Goal: Information Seeking & Learning: Learn about a topic

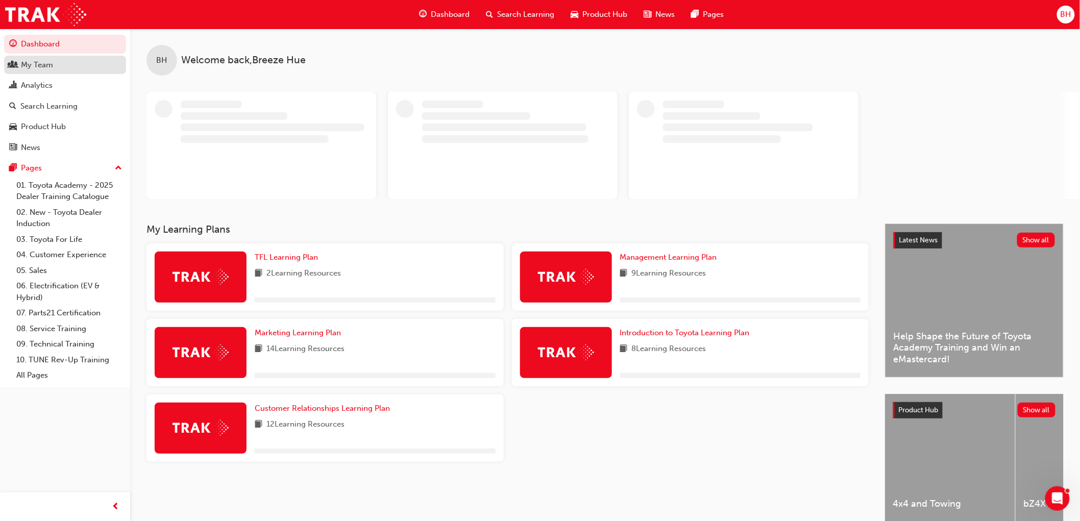
click at [57, 64] on div "My Team" at bounding box center [65, 65] width 112 height 13
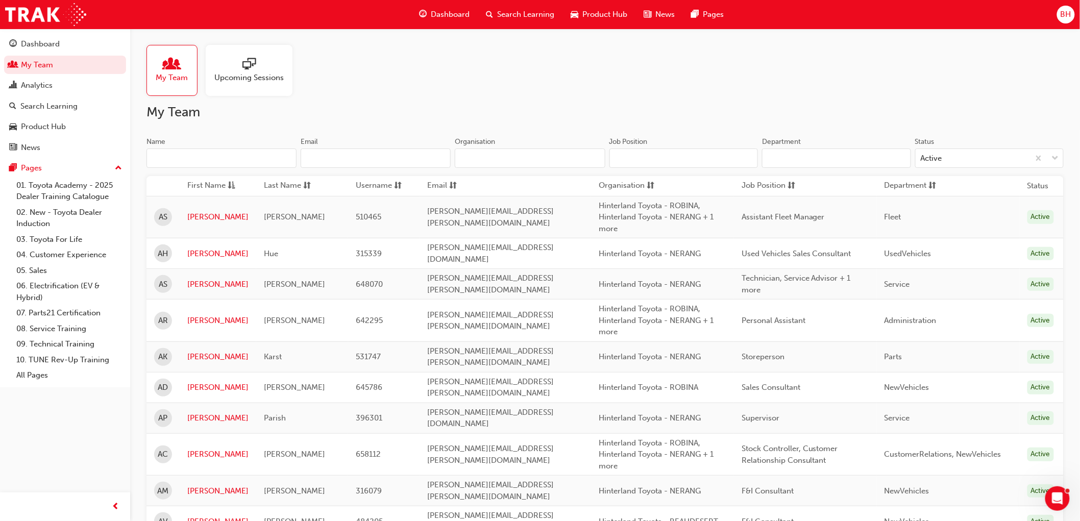
click at [196, 162] on input "Name" at bounding box center [222, 158] width 150 height 19
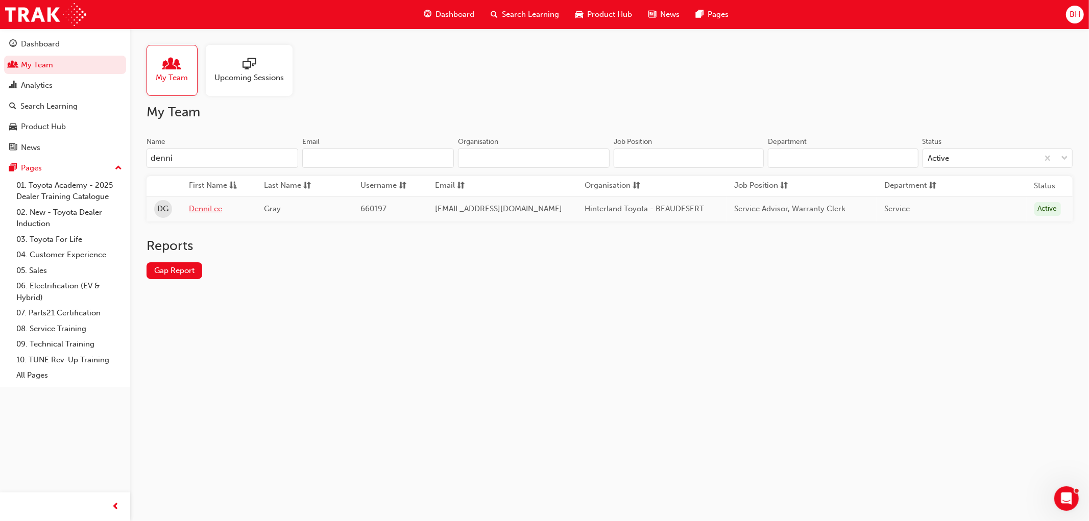
type input "denni"
click at [208, 212] on link "DenniLee" at bounding box center [219, 209] width 60 height 12
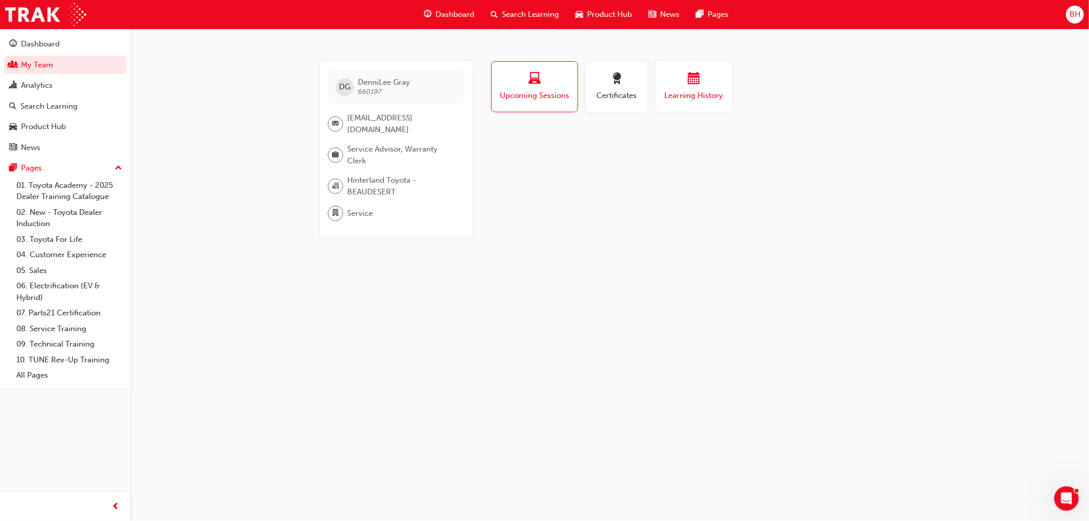
click at [675, 88] on div "Learning History" at bounding box center [693, 87] width 61 height 29
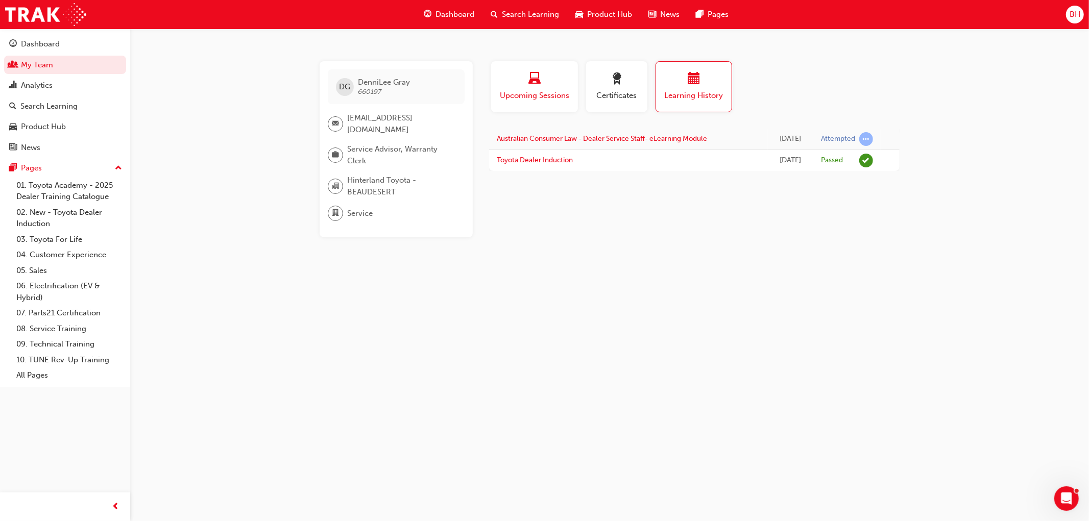
click at [551, 89] on div "Upcoming Sessions" at bounding box center [534, 87] width 71 height 29
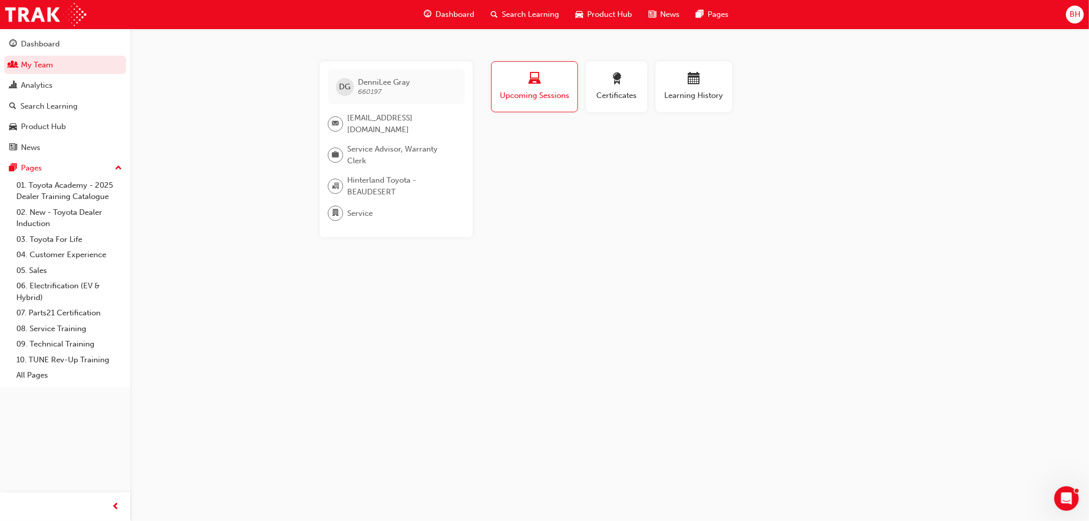
click at [237, 105] on div "[PERSON_NAME] 660197 [EMAIL_ADDRESS][DOMAIN_NAME] Service Advisor, Warranty Cle…" at bounding box center [544, 260] width 1089 height 521
click at [60, 103] on div "Search Learning" at bounding box center [48, 107] width 57 height 12
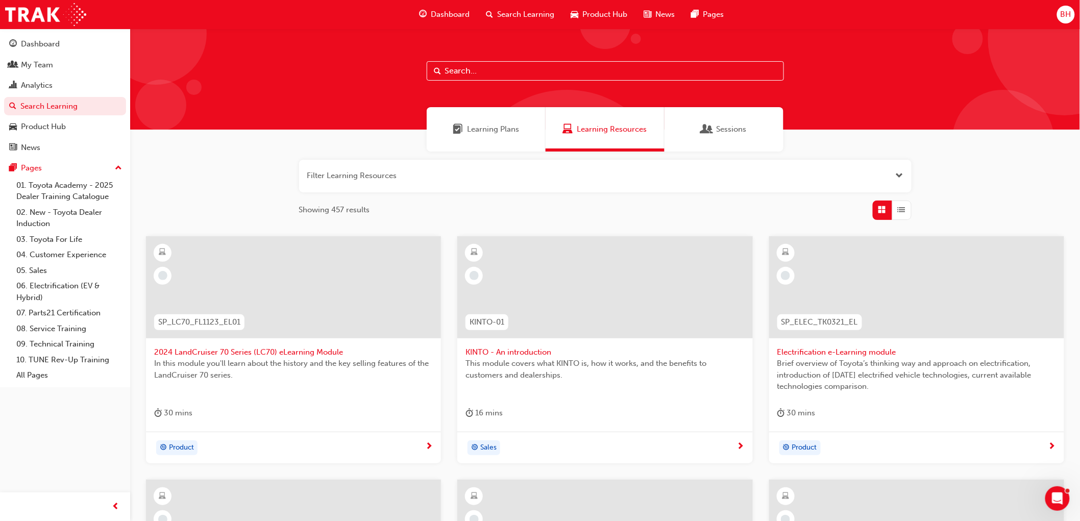
click at [452, 70] on input "text" at bounding box center [605, 70] width 357 height 19
type input "toyota for life"
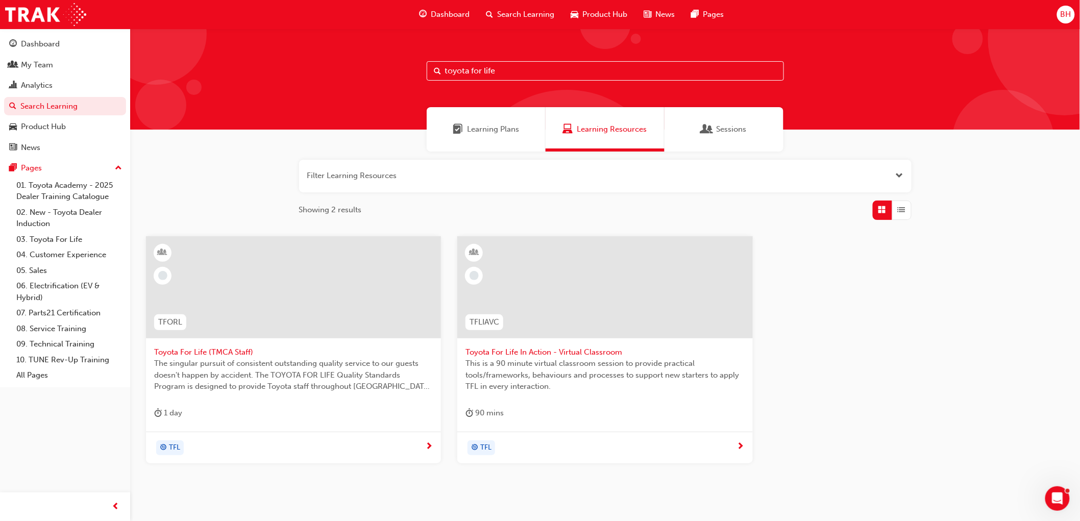
click at [548, 358] on span "This is a 90 minute virtual classroom session to provide practical tools/framew…" at bounding box center [605, 375] width 279 height 35
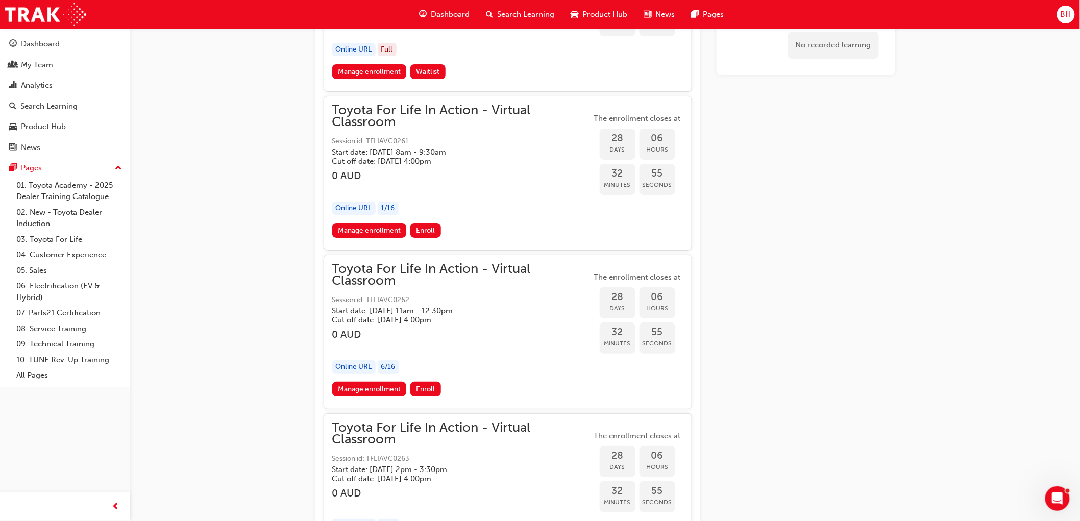
scroll to position [9501, 0]
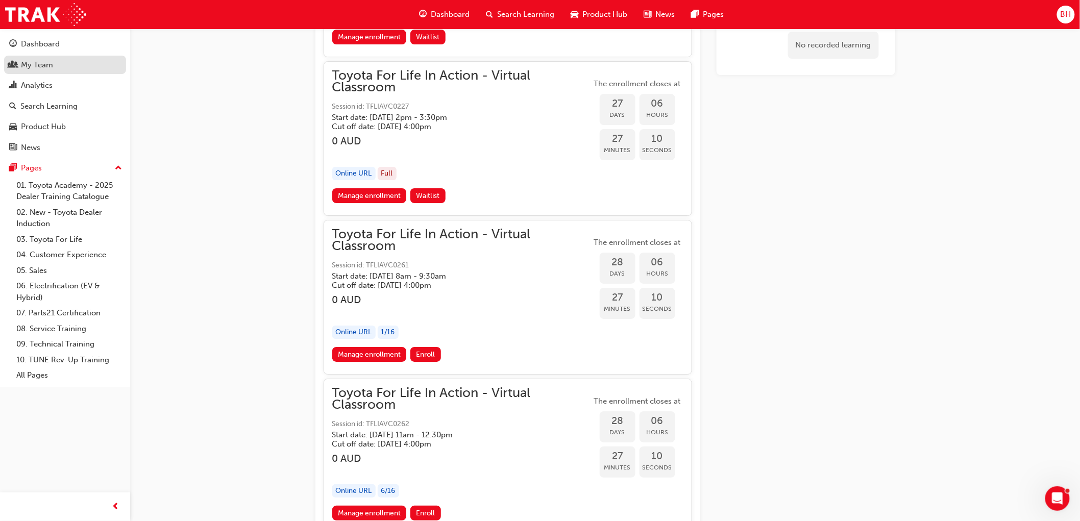
click at [44, 63] on div "My Team" at bounding box center [37, 65] width 32 height 12
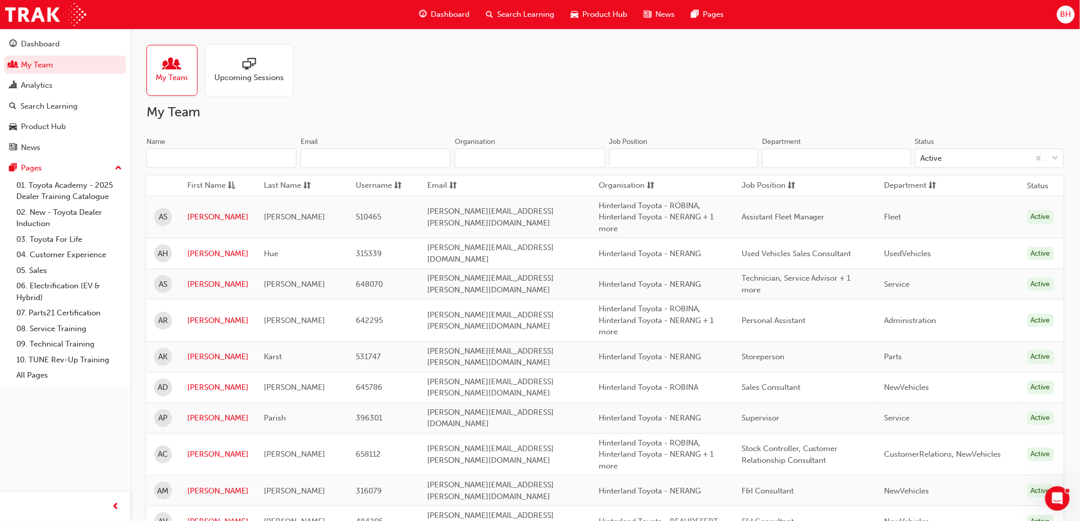
click at [190, 151] on input "Name" at bounding box center [222, 158] width 150 height 19
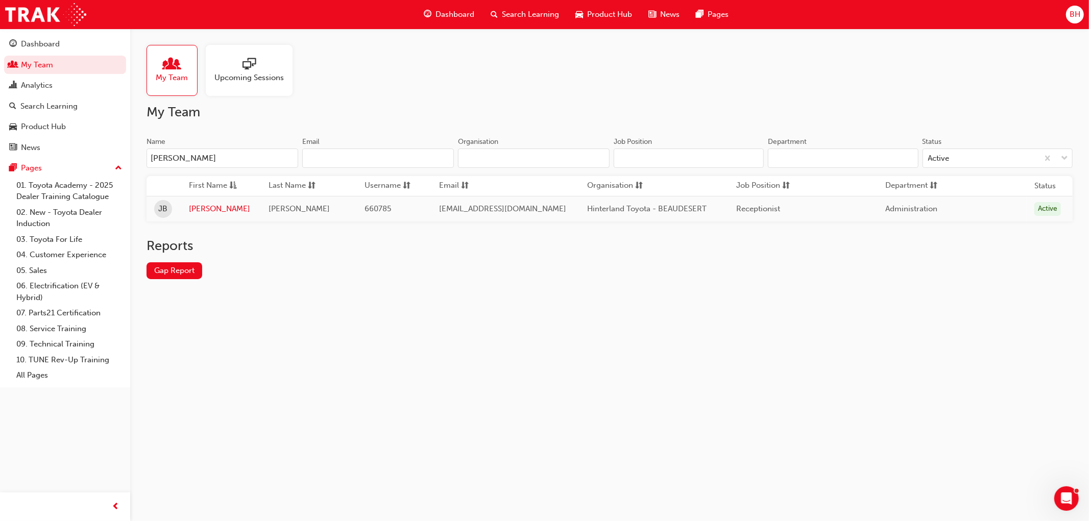
type input "[PERSON_NAME]"
click at [207, 203] on td "[PERSON_NAME]" at bounding box center [221, 209] width 80 height 26
click at [206, 210] on link "[PERSON_NAME]" at bounding box center [221, 209] width 64 height 12
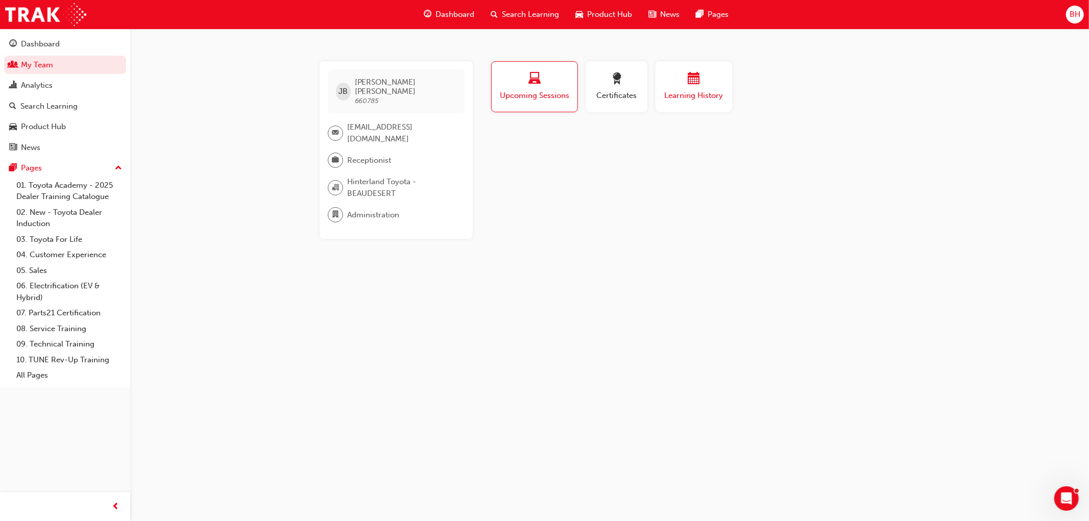
click at [703, 75] on div "button" at bounding box center [693, 81] width 61 height 16
click at [550, 86] on div "button" at bounding box center [534, 81] width 71 height 16
drag, startPoint x: 68, startPoint y: 63, endPoint x: 84, endPoint y: 74, distance: 19.3
click at [68, 63] on link "My Team" at bounding box center [65, 65] width 122 height 19
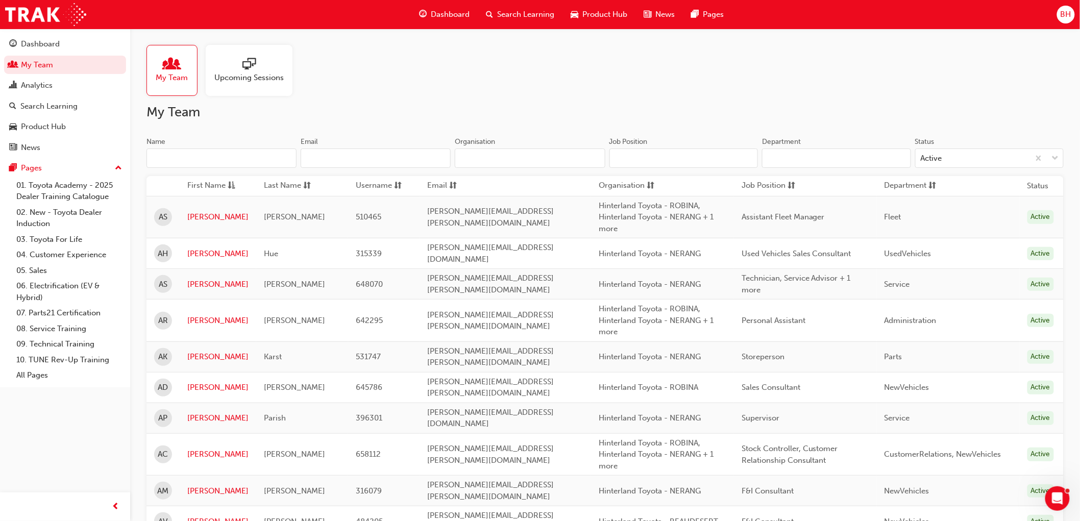
click at [193, 159] on input "Name" at bounding box center [222, 158] width 150 height 19
type input "jade"
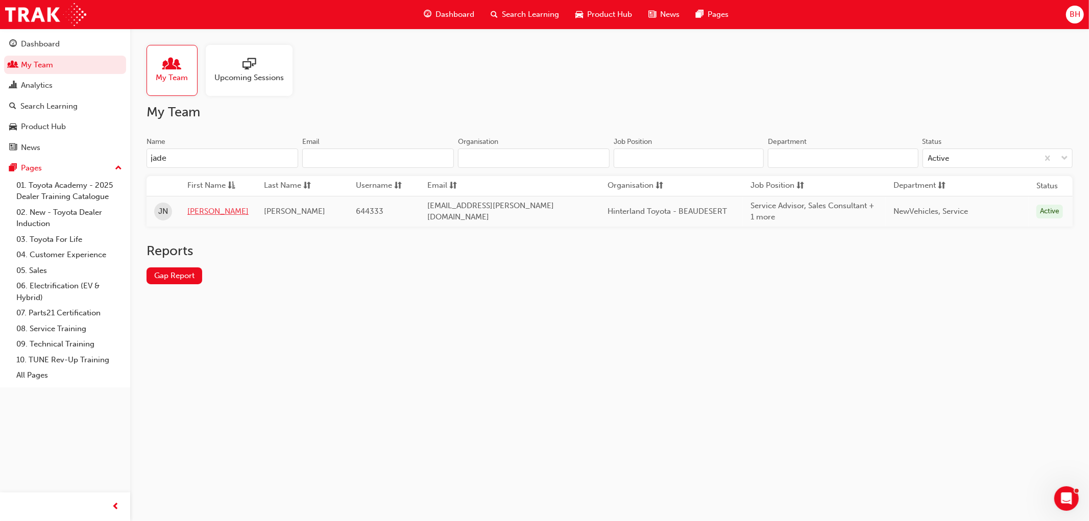
click at [200, 206] on td "[PERSON_NAME]" at bounding box center [218, 211] width 77 height 31
click at [196, 212] on link "[PERSON_NAME]" at bounding box center [217, 212] width 61 height 12
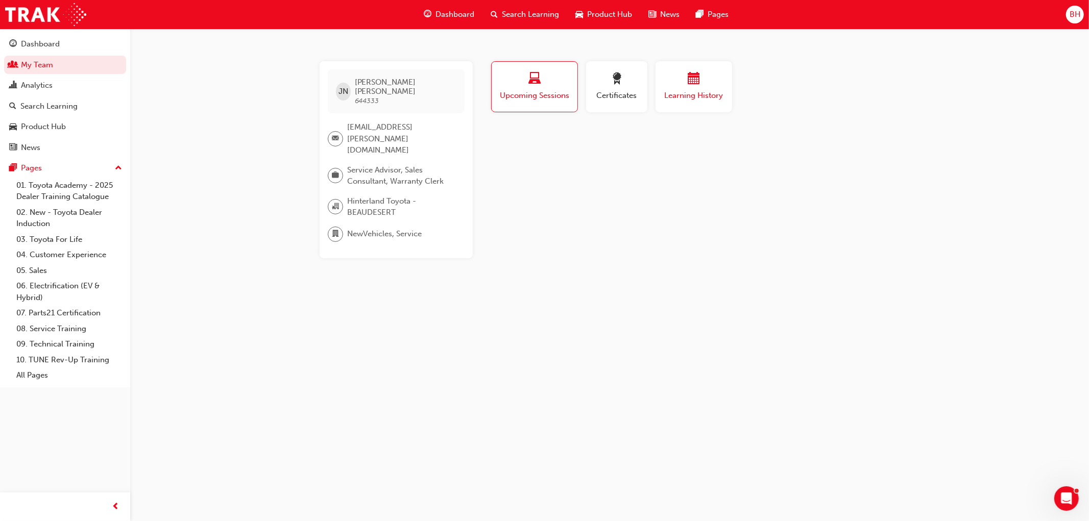
click at [706, 86] on div "button" at bounding box center [693, 81] width 61 height 16
